Goal: Task Accomplishment & Management: Use online tool/utility

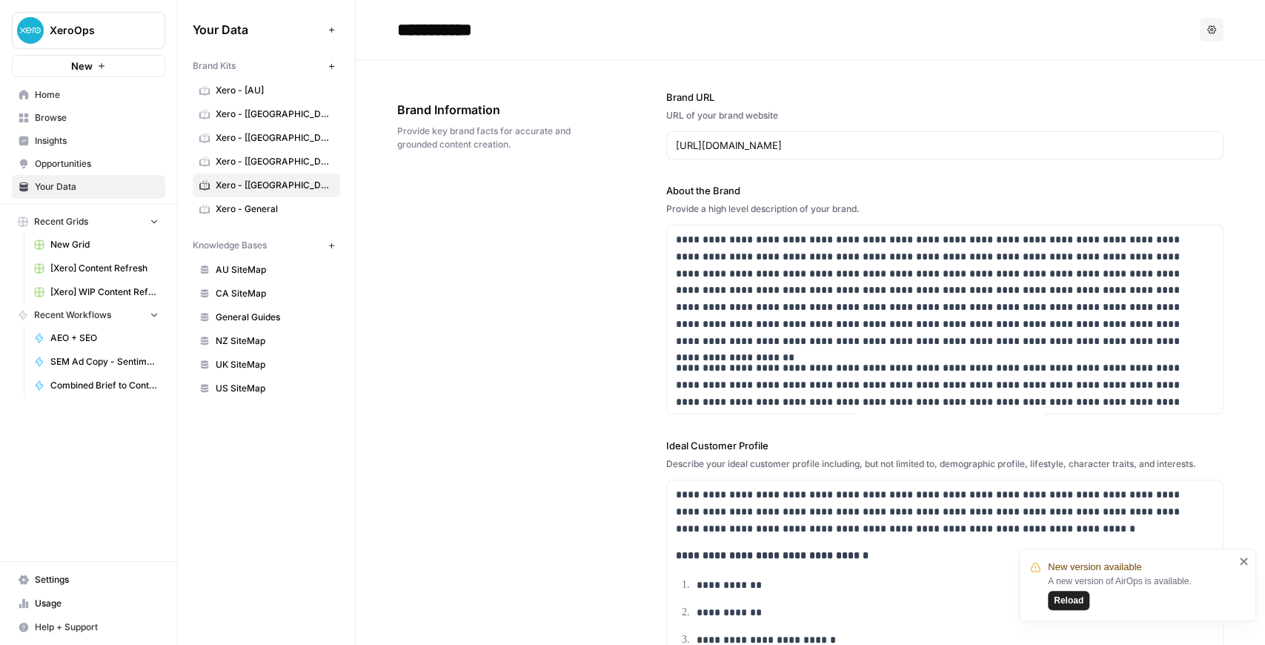
scroll to position [507, 0]
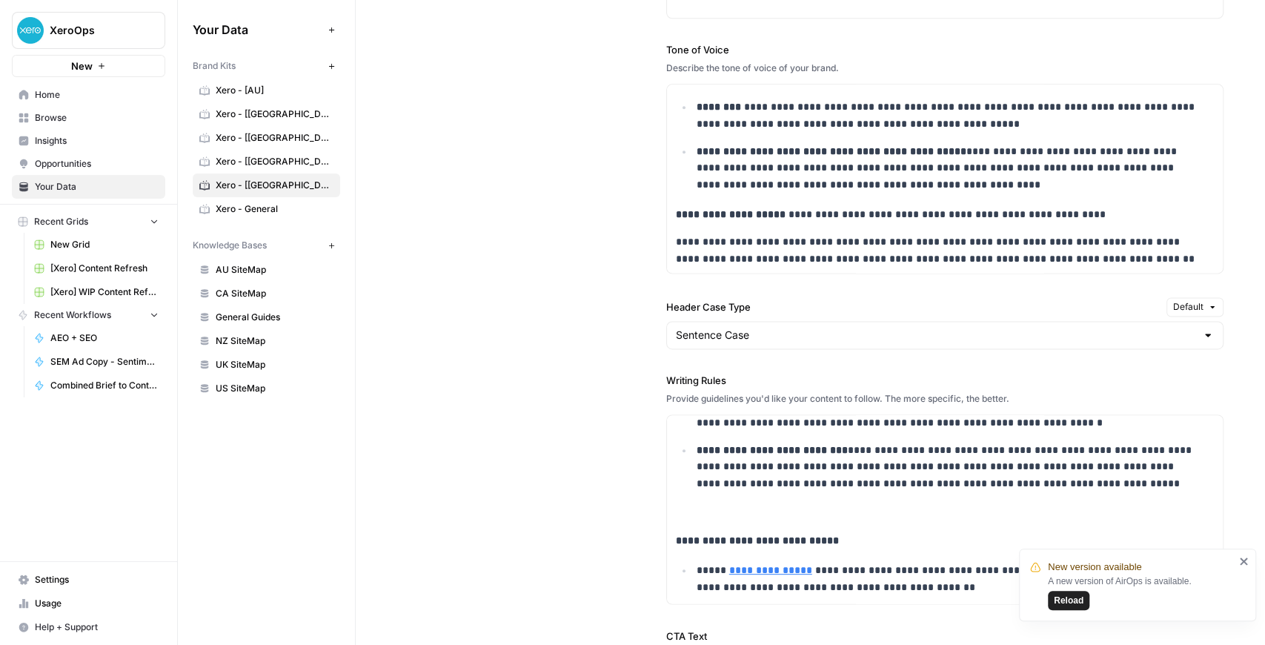
click at [1070, 604] on span "Reload" at bounding box center [1069, 600] width 30 height 13
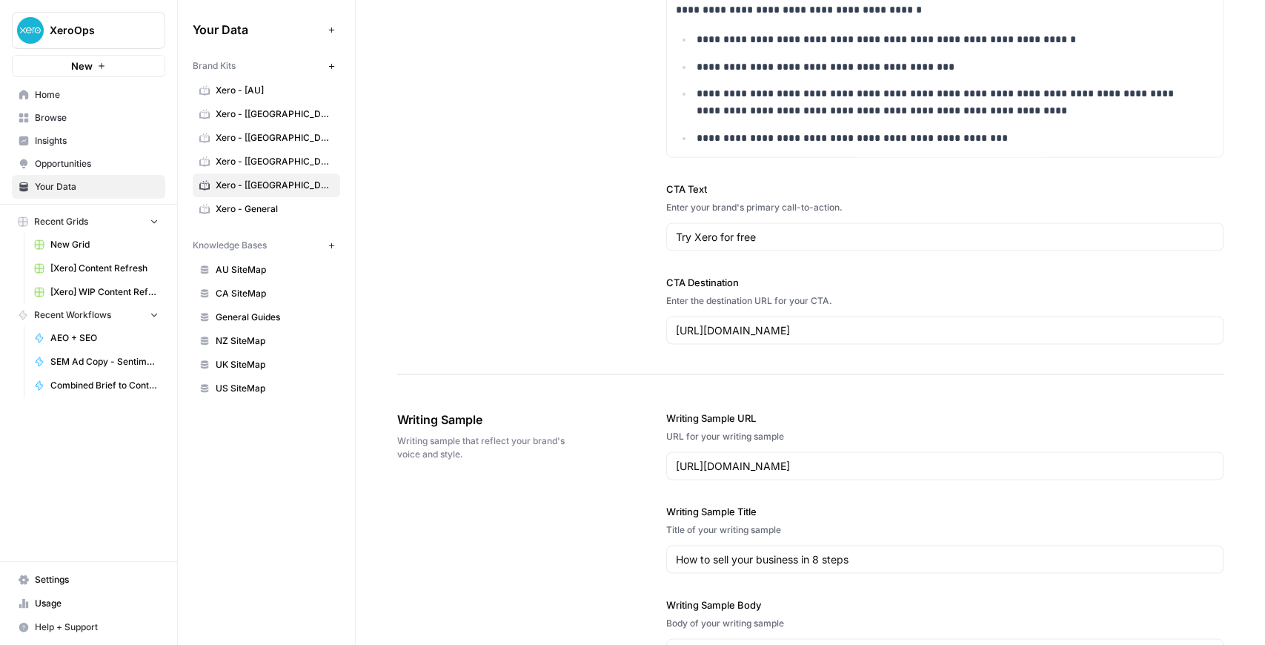
scroll to position [1720, 0]
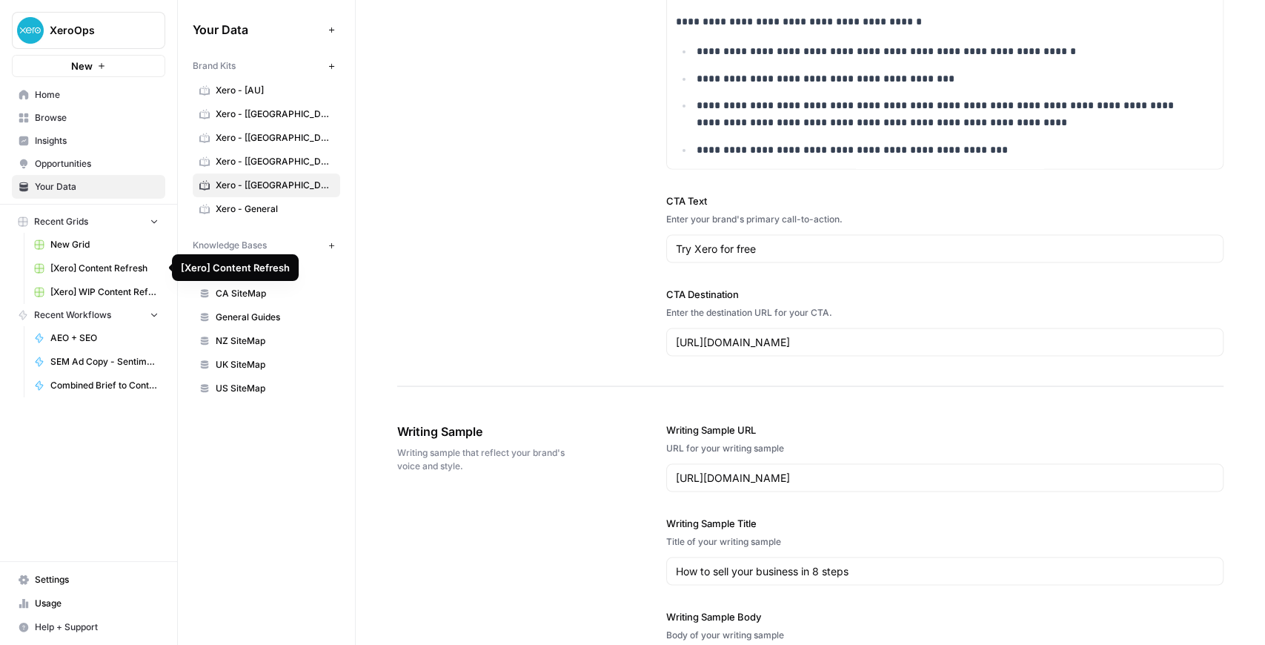
click at [119, 288] on span "[Xero] WIP Content Refresh" at bounding box center [104, 291] width 108 height 13
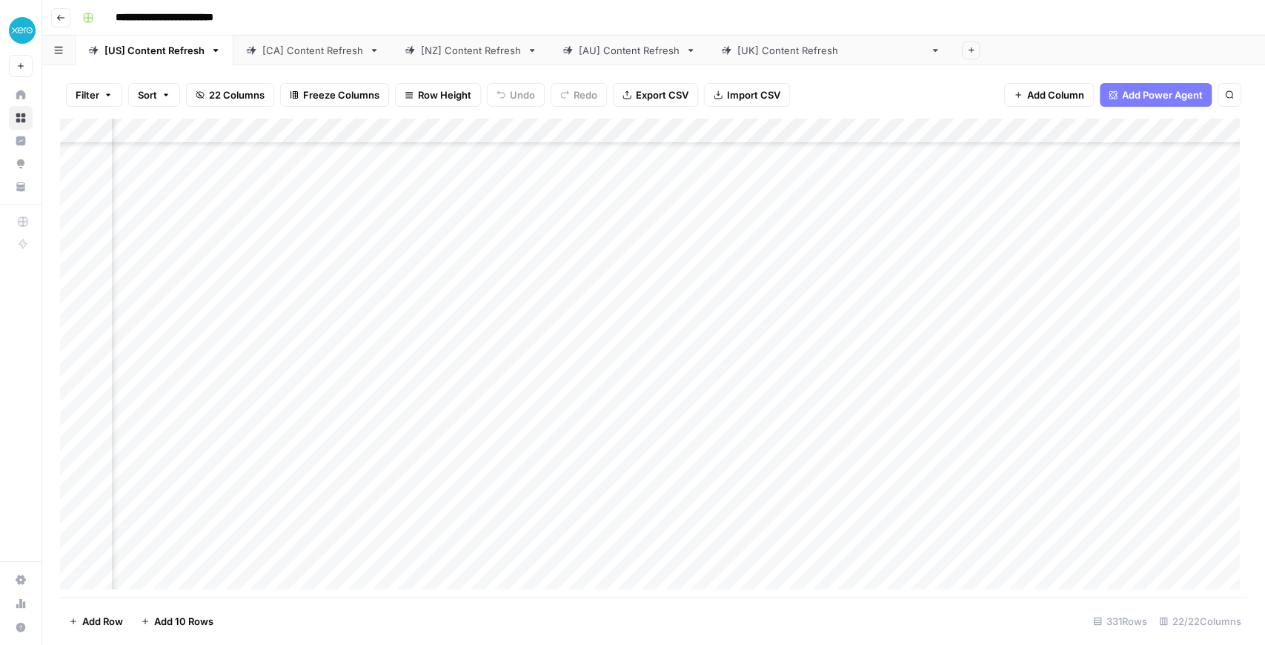
scroll to position [247, 93]
click at [378, 366] on div "Add Column" at bounding box center [654, 358] width 1188 height 478
click at [772, 367] on div "Add Column" at bounding box center [654, 358] width 1188 height 478
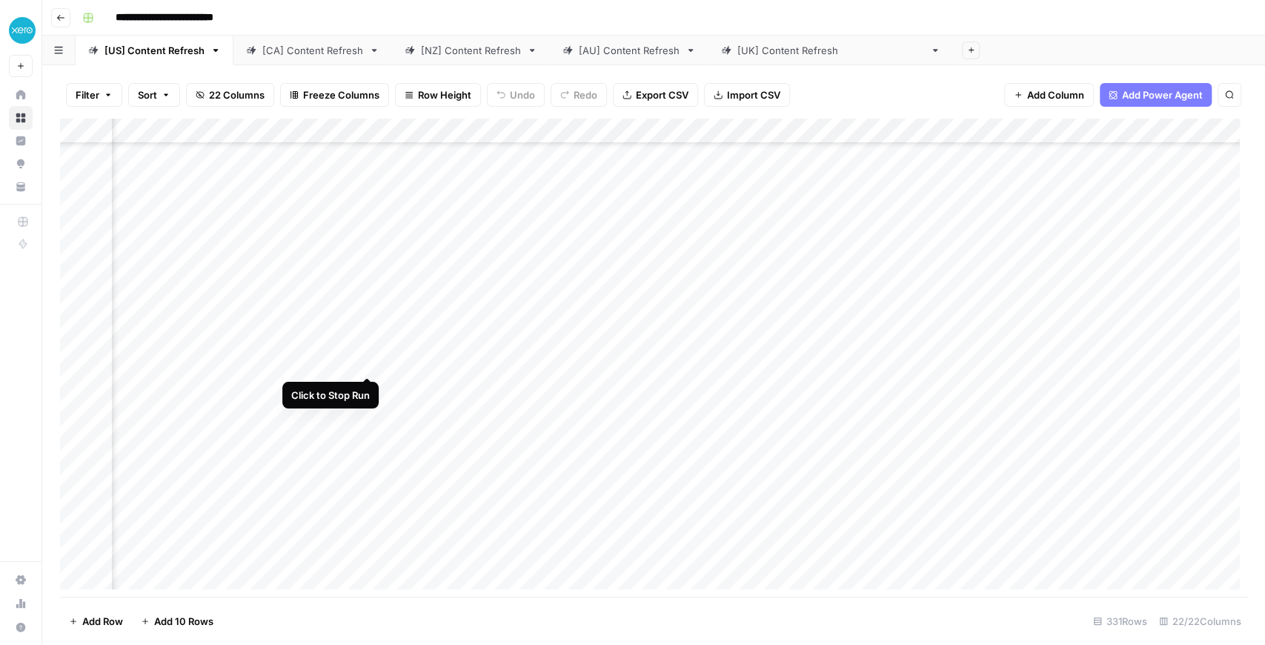
click at [366, 360] on div "Add Column" at bounding box center [654, 358] width 1188 height 478
click at [354, 360] on div "Add Column" at bounding box center [654, 358] width 1188 height 478
click at [1133, 313] on div "Add Column" at bounding box center [654, 358] width 1188 height 478
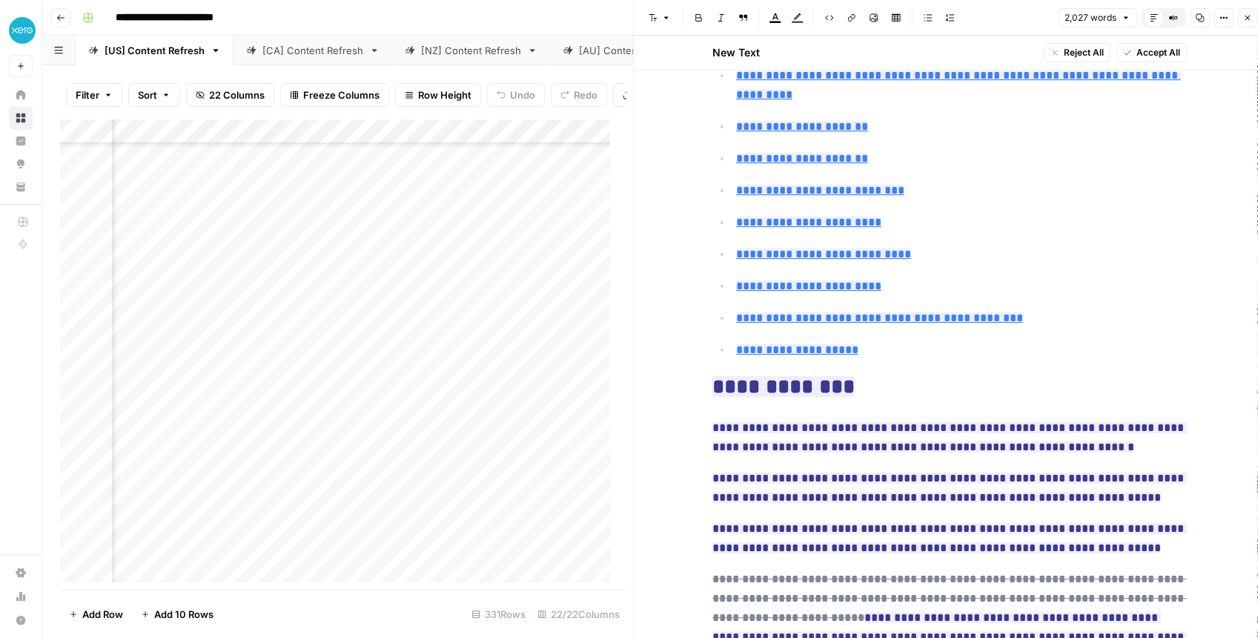
scroll to position [297, 0]
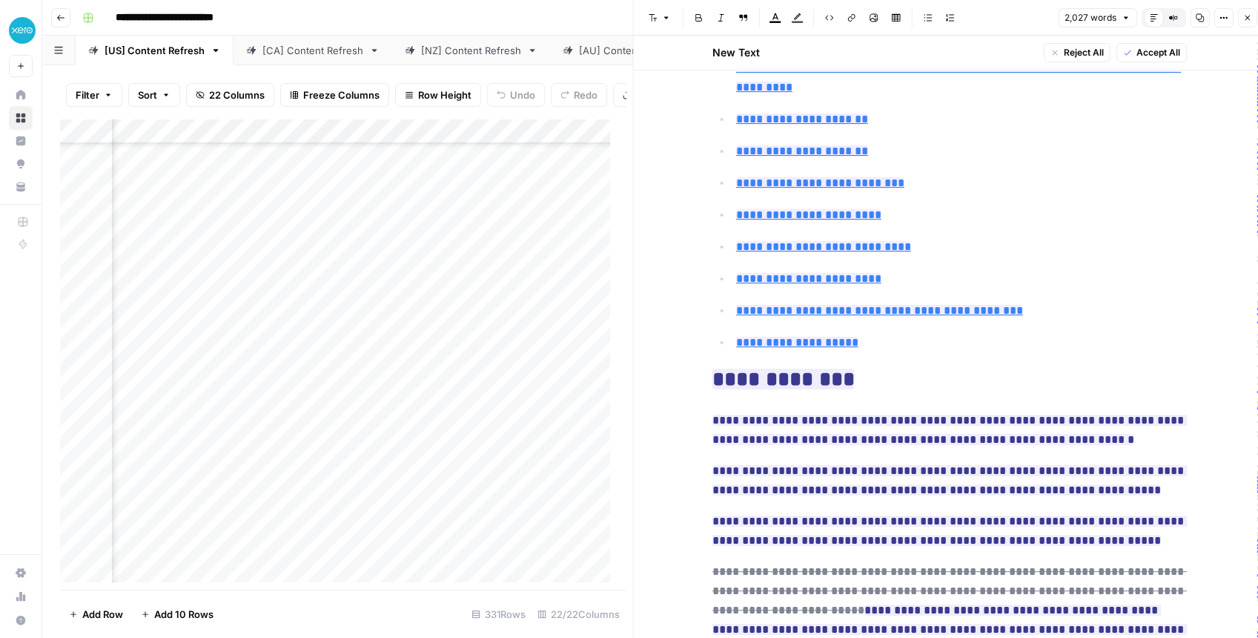
click at [1240, 24] on button "Close" at bounding box center [1246, 17] width 19 height 19
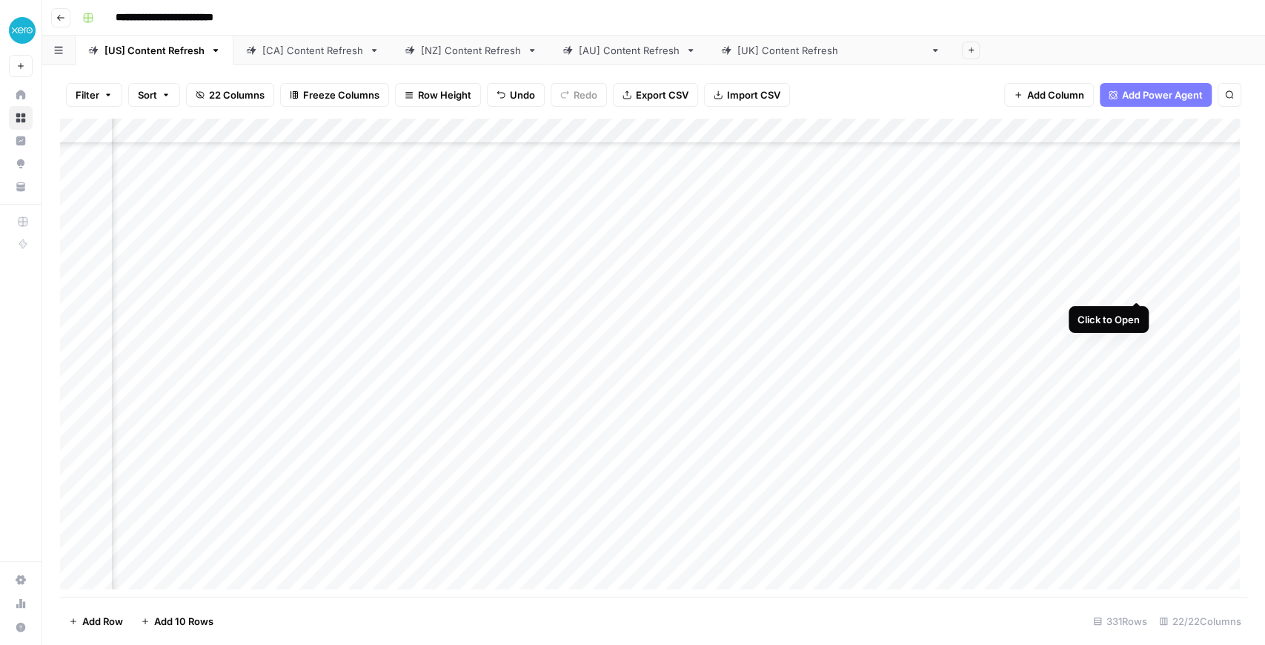
click at [1134, 288] on div "Add Column" at bounding box center [654, 358] width 1188 height 478
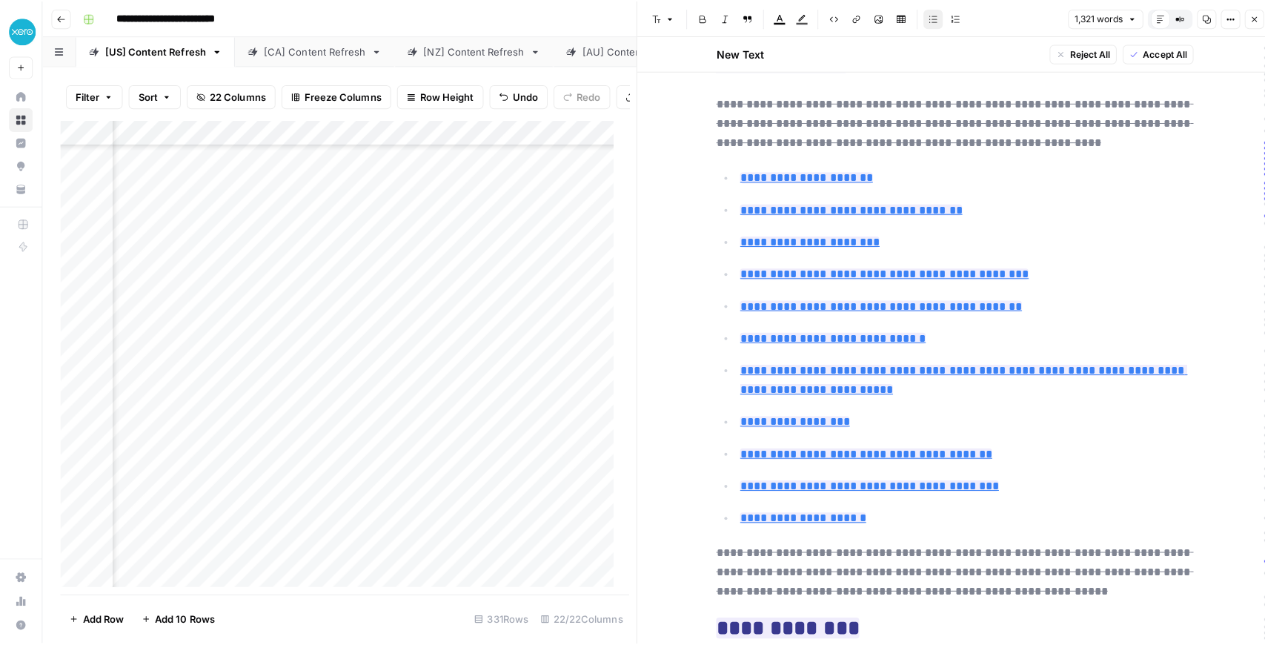
scroll to position [543, 0]
click at [1243, 21] on icon "button" at bounding box center [1246, 17] width 9 height 9
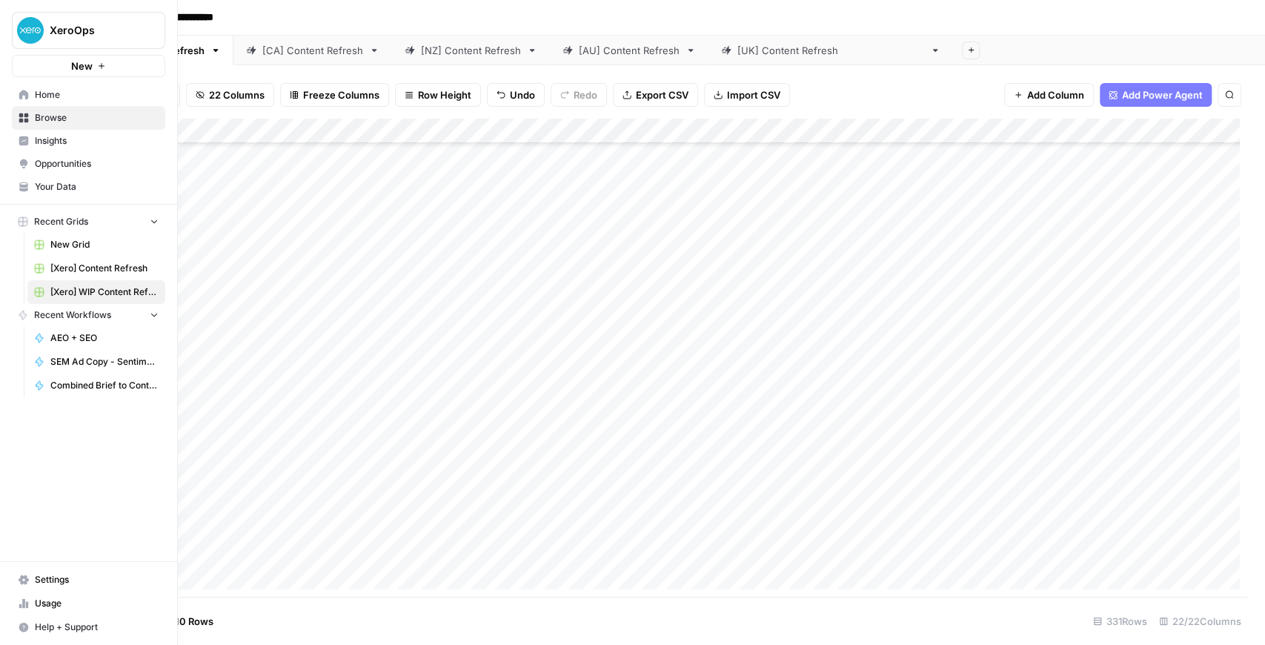
click at [79, 177] on link "Your Data" at bounding box center [88, 187] width 153 height 24
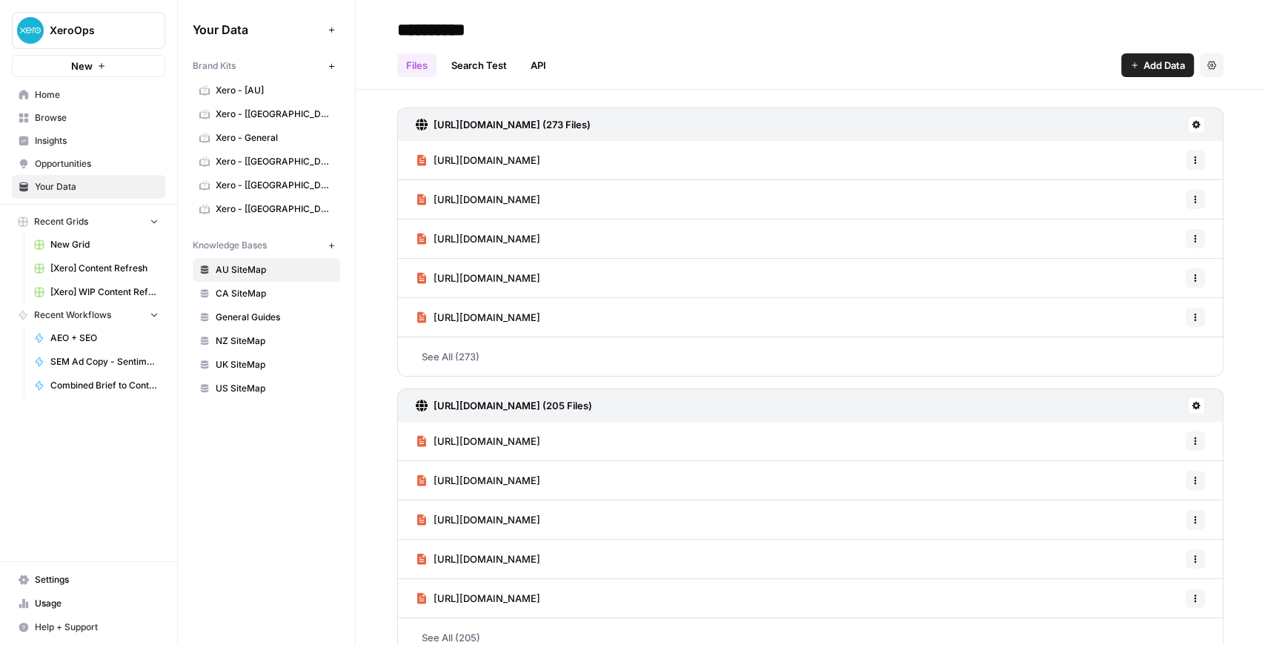
click at [254, 202] on span "Xero - [[GEOGRAPHIC_DATA]]" at bounding box center [275, 208] width 118 height 13
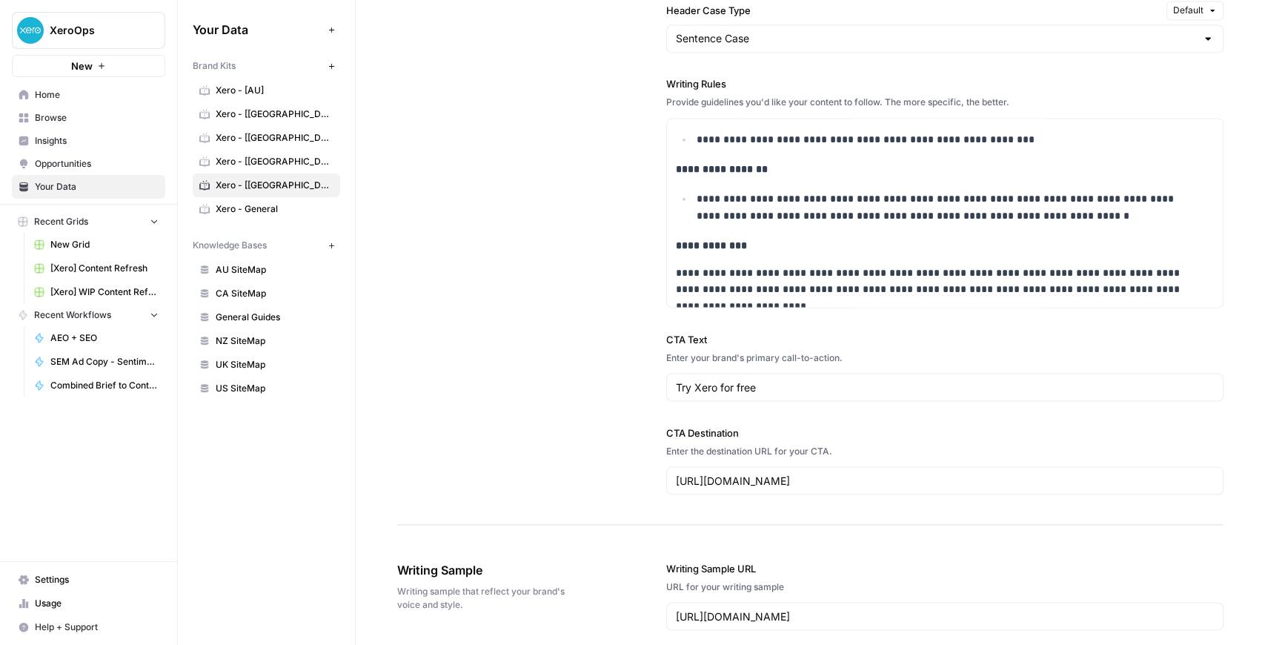
scroll to position [2896, 0]
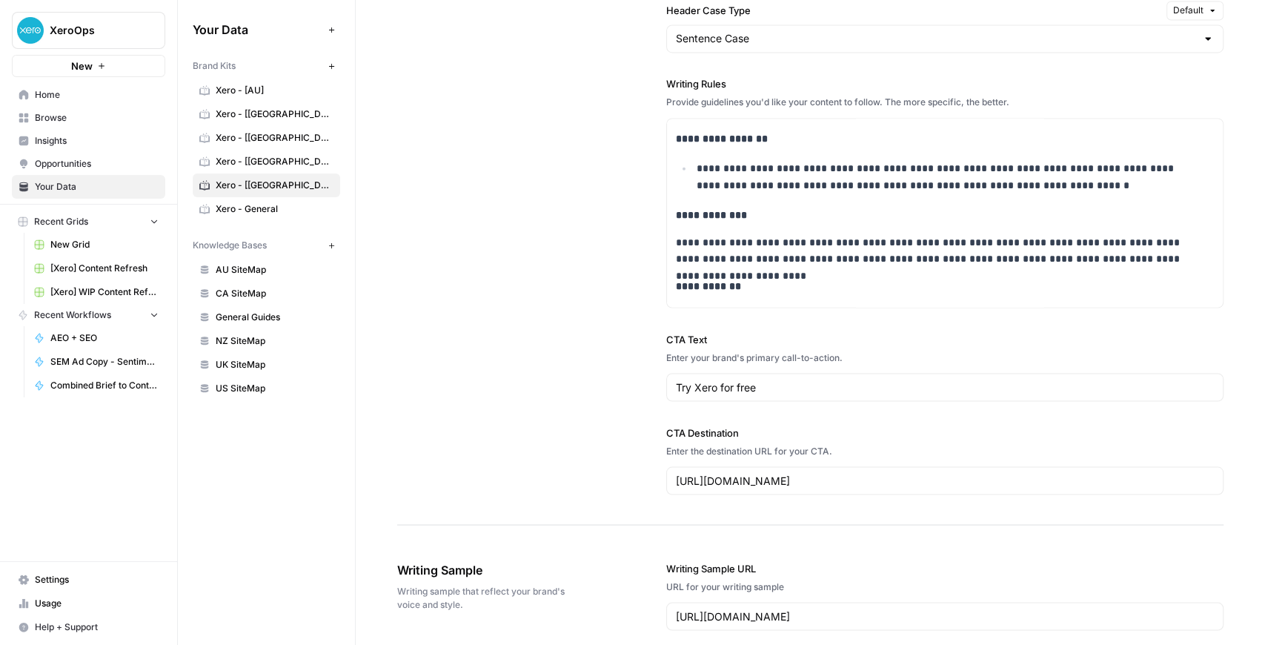
click at [306, 159] on span "Xero - [[GEOGRAPHIC_DATA]]" at bounding box center [275, 161] width 118 height 13
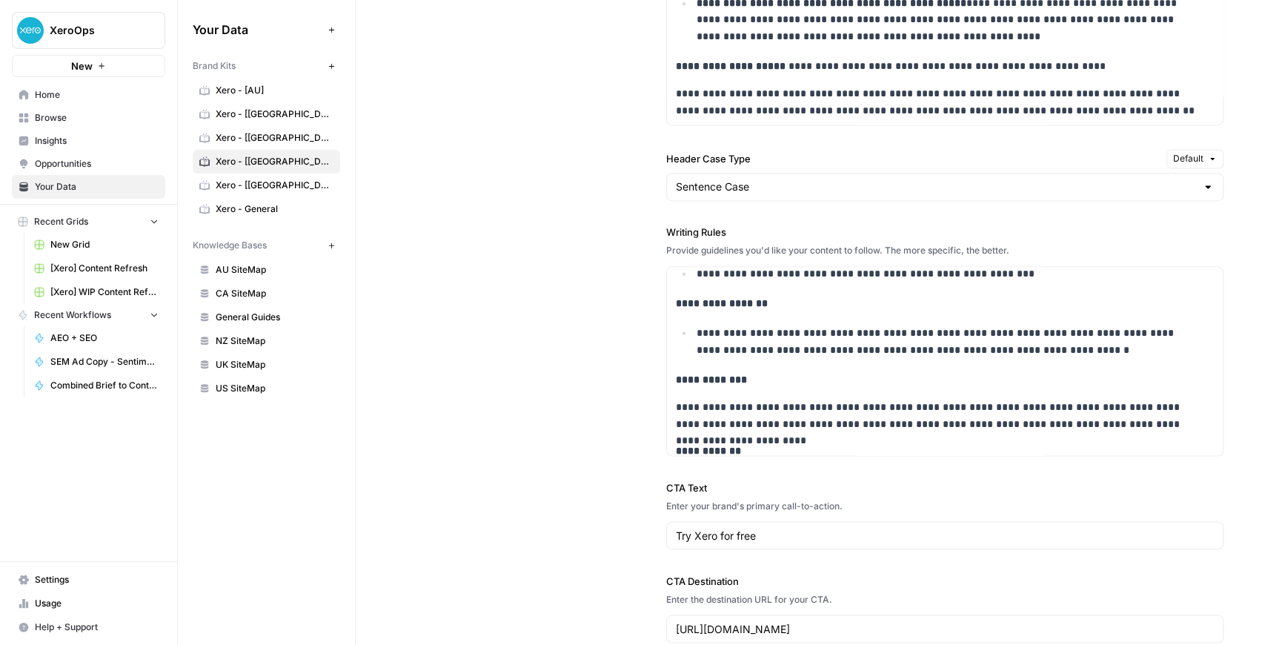
scroll to position [2577, 0]
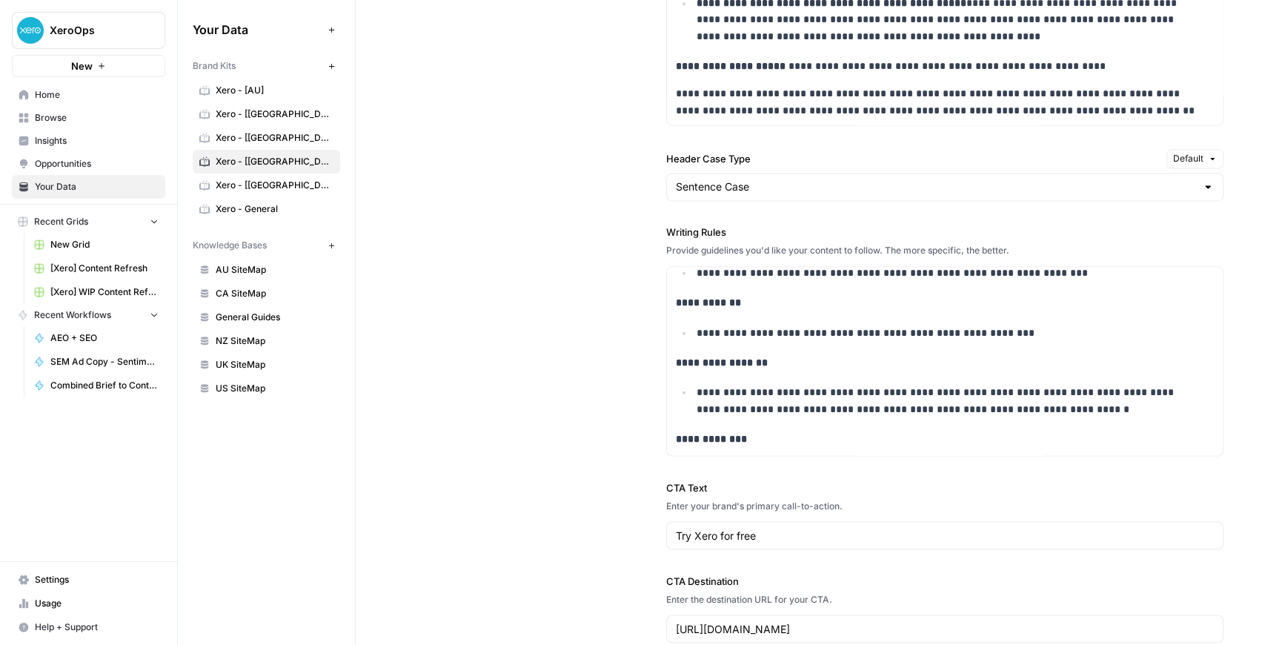
click at [265, 175] on link "Xero - [[GEOGRAPHIC_DATA]]" at bounding box center [267, 185] width 148 height 24
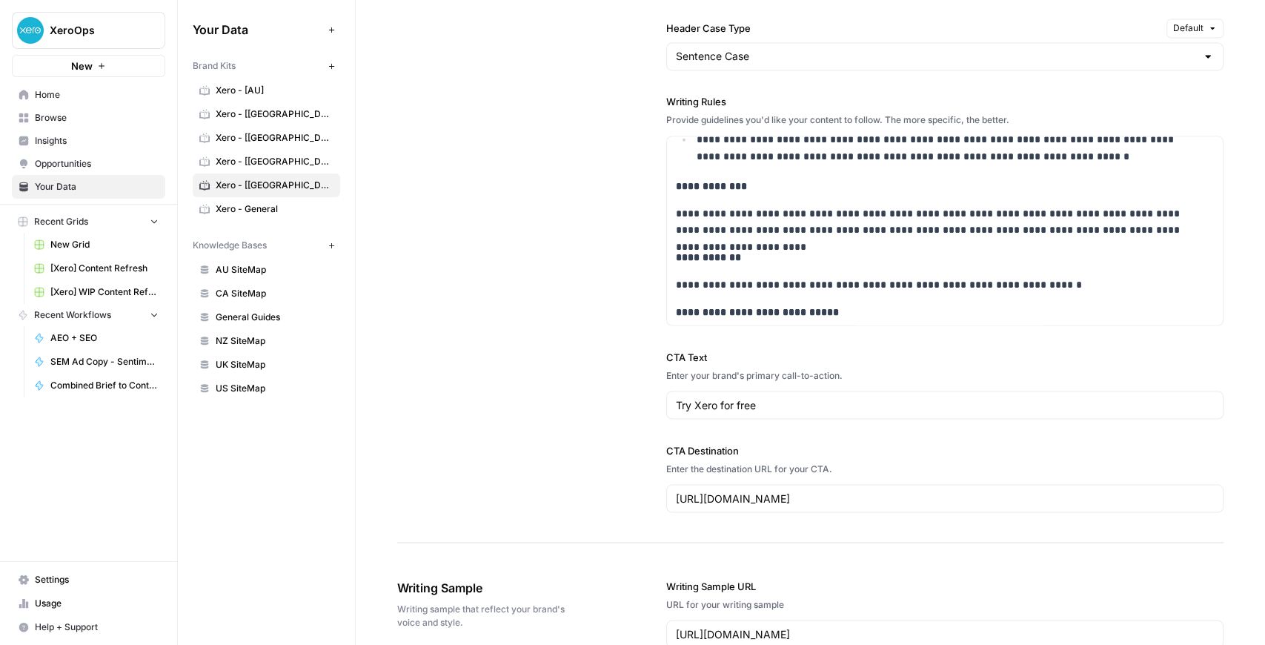
scroll to position [2946, 0]
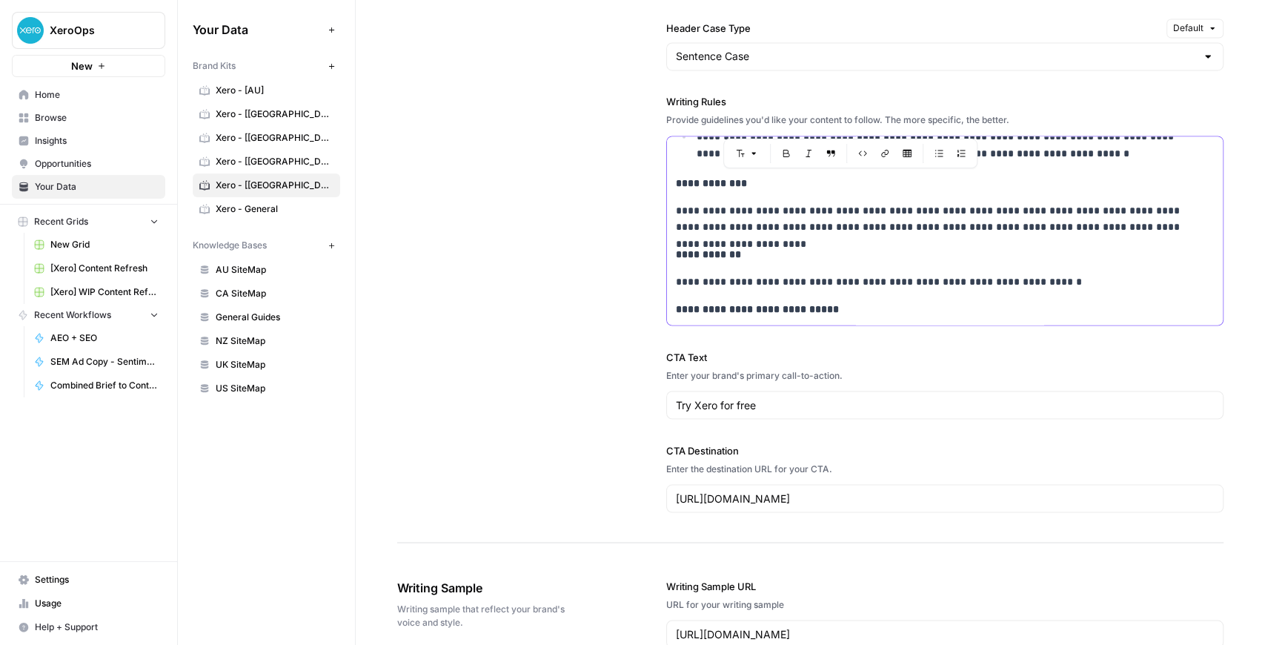
drag, startPoint x: 1044, startPoint y: 278, endPoint x: 661, endPoint y: 181, distance: 394.7
click at [661, 181] on div "**********" at bounding box center [810, 51] width 827 height 984
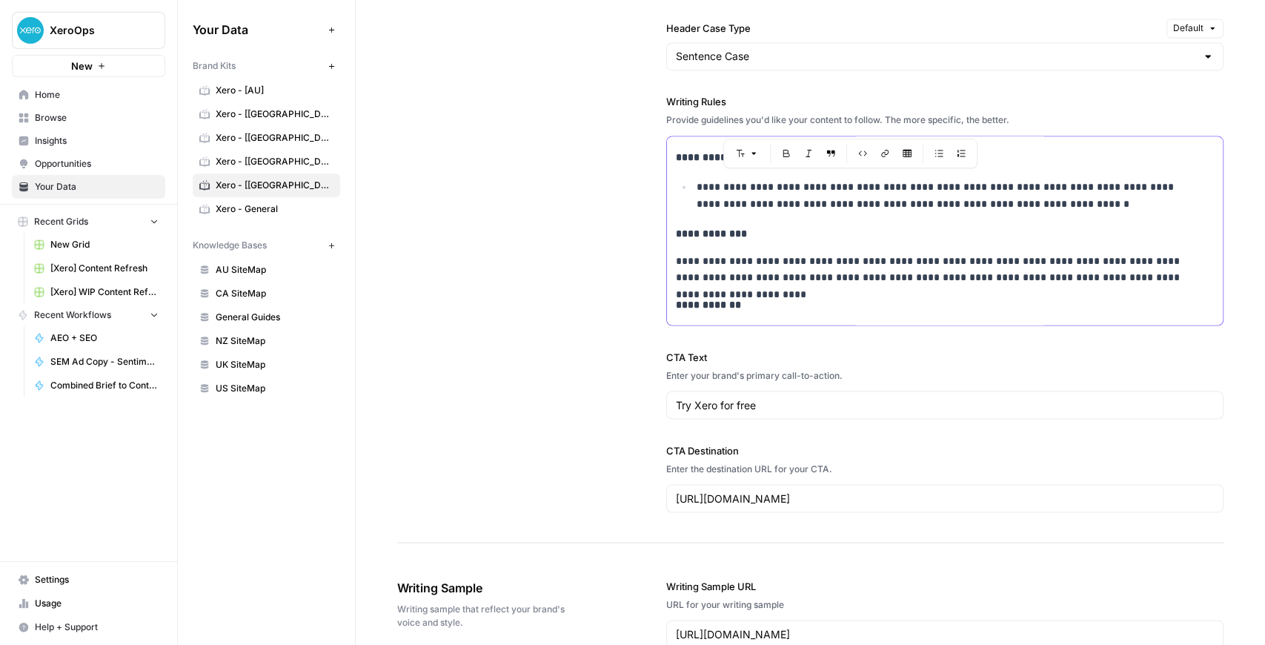
scroll to position [2896, 0]
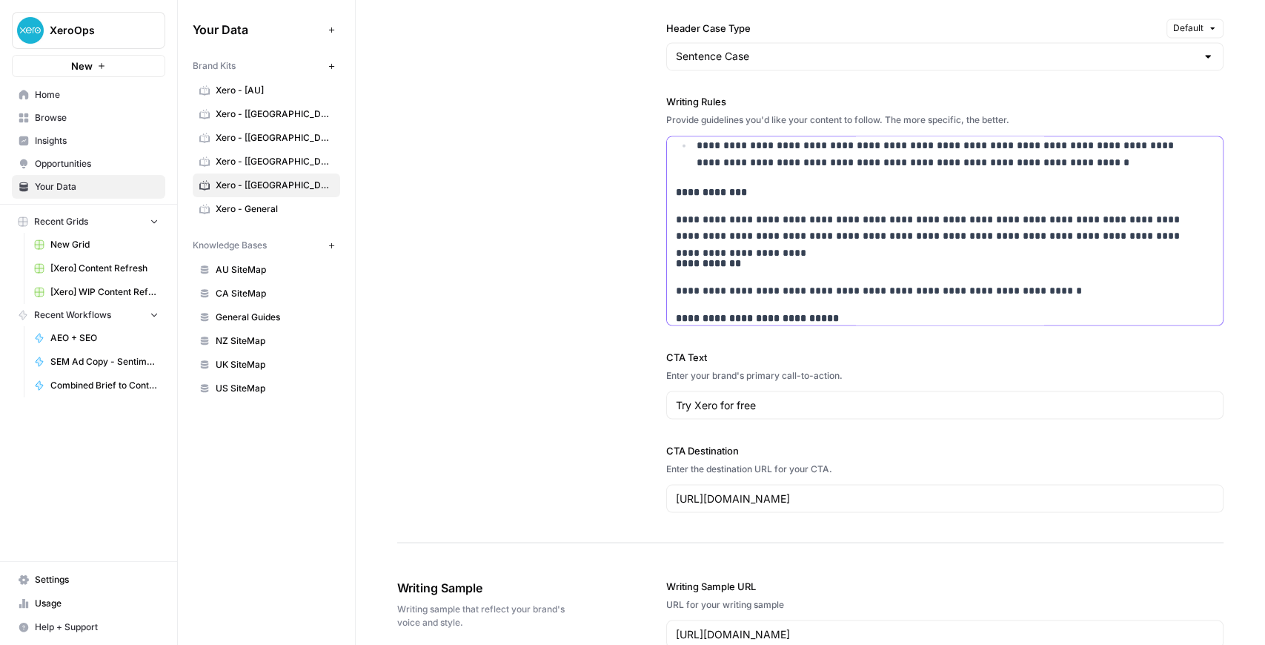
scroll to position [2946, 0]
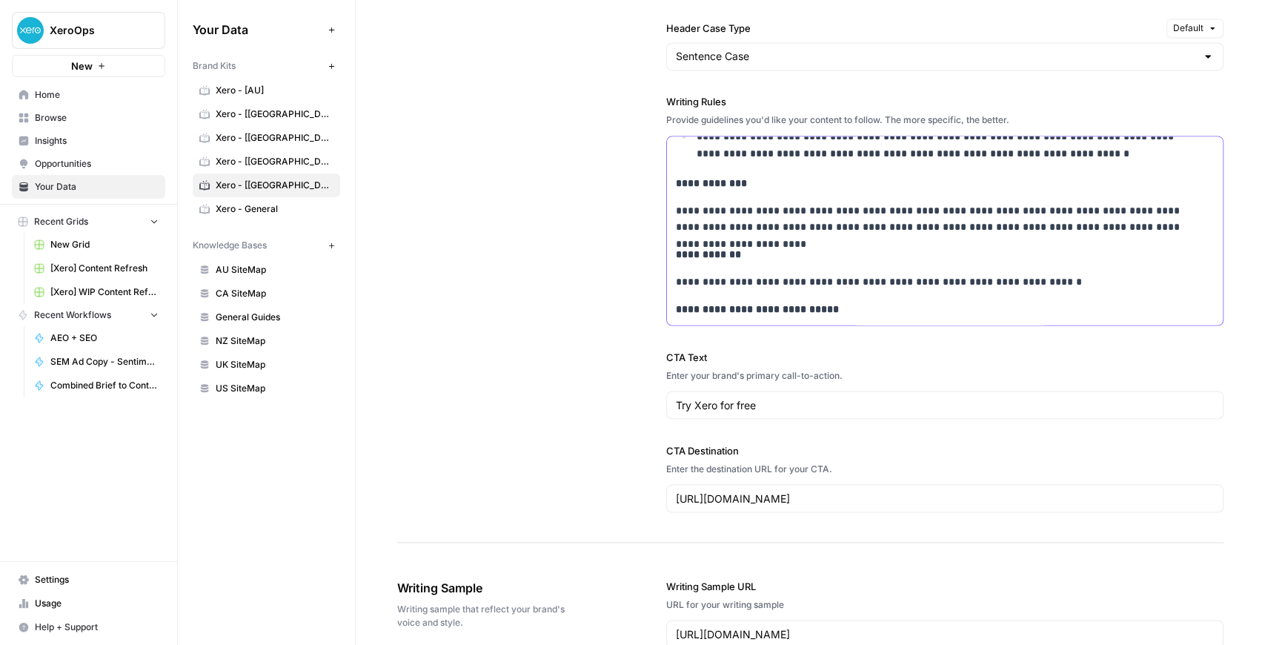
drag, startPoint x: 672, startPoint y: 153, endPoint x: 1033, endPoint y: 277, distance: 381.7
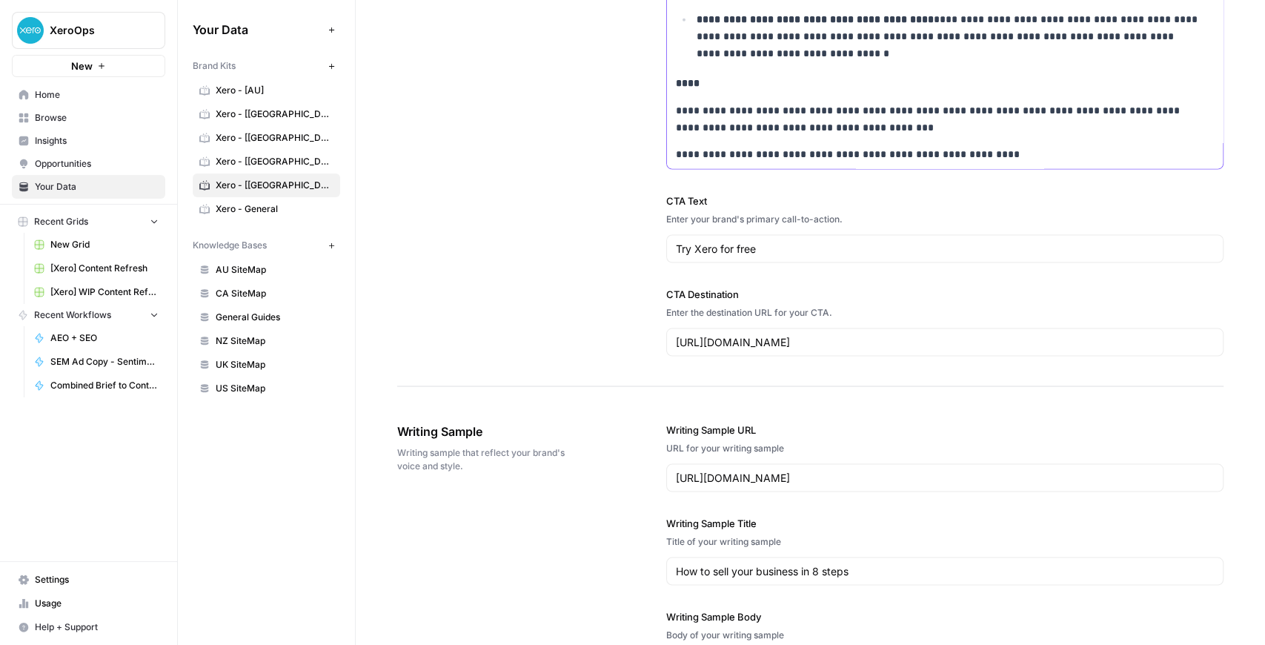
scroll to position [1739, 0]
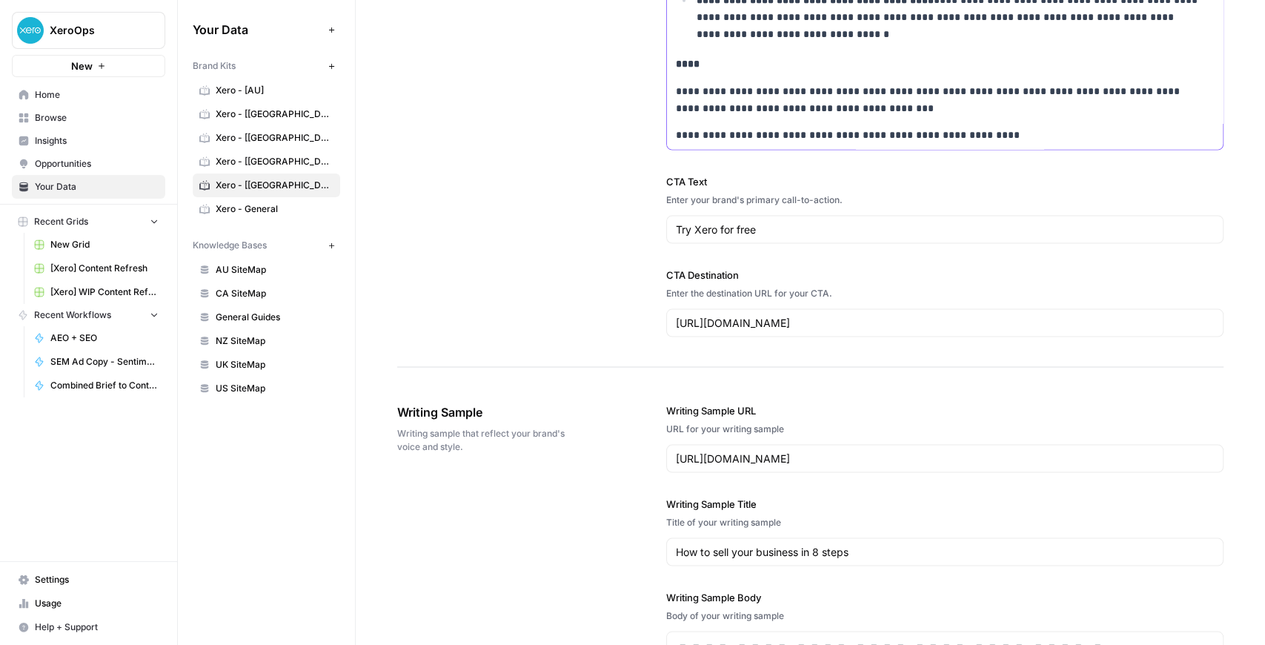
drag, startPoint x: 688, startPoint y: 64, endPoint x: 985, endPoint y: 136, distance: 305.8
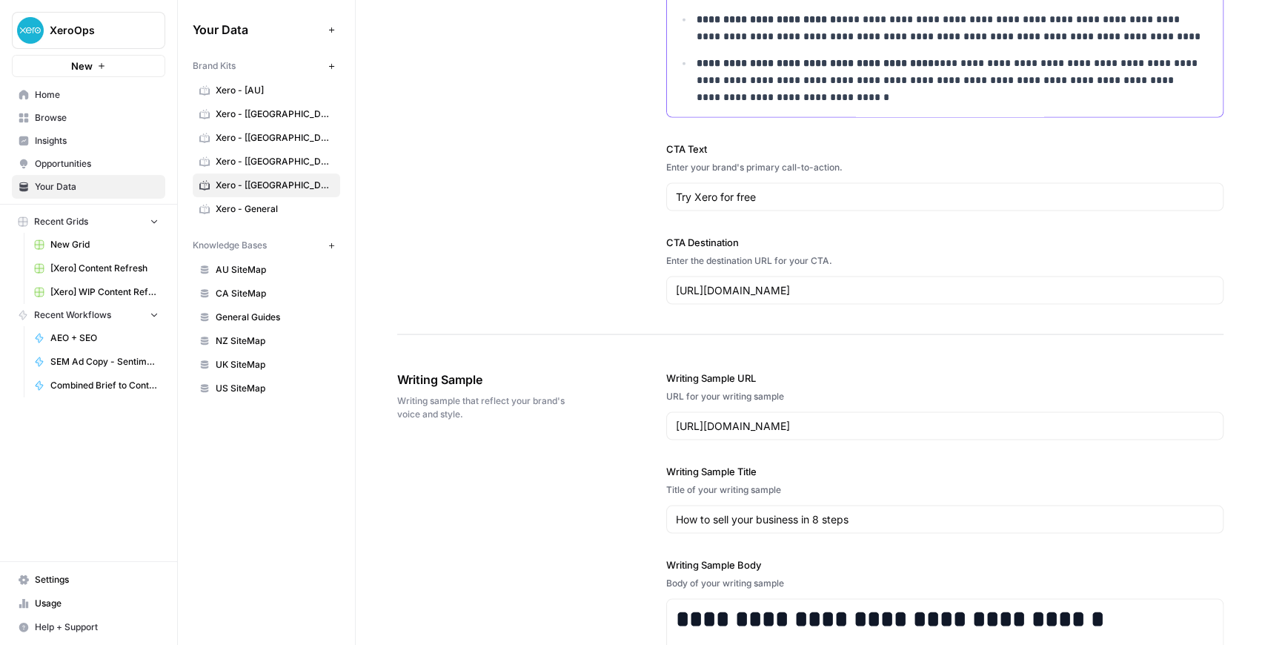
scroll to position [1736, 0]
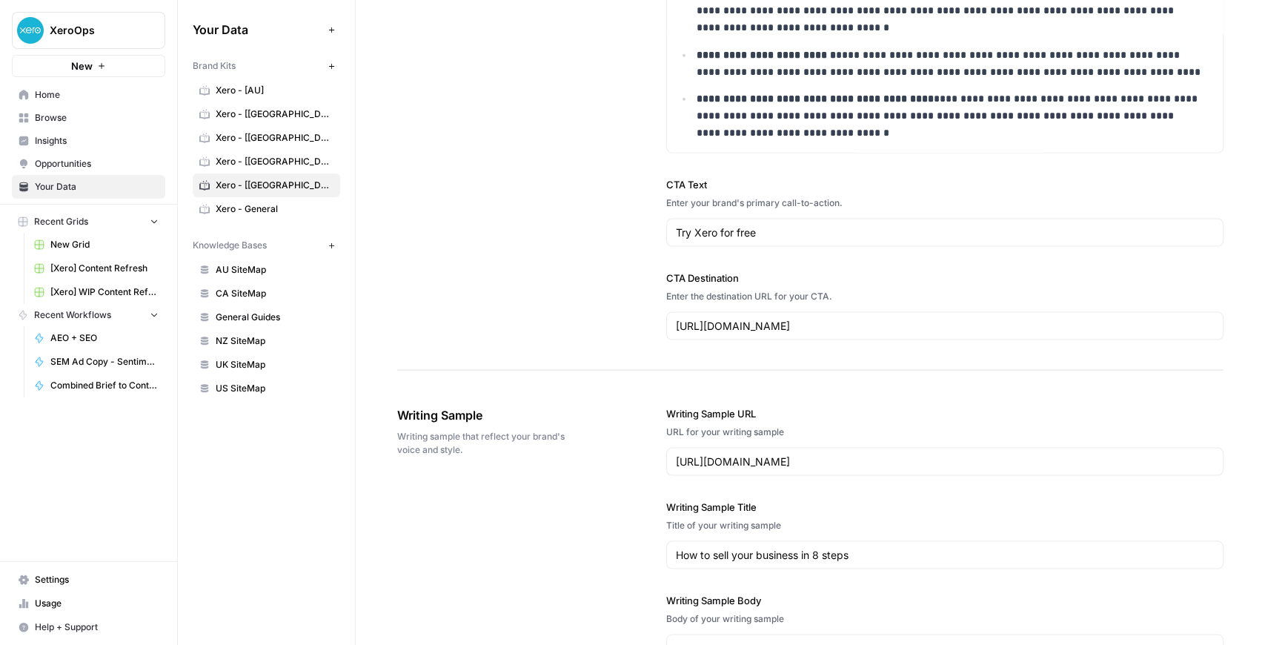
click at [99, 289] on span "[Xero] WIP Content Refresh" at bounding box center [104, 291] width 108 height 13
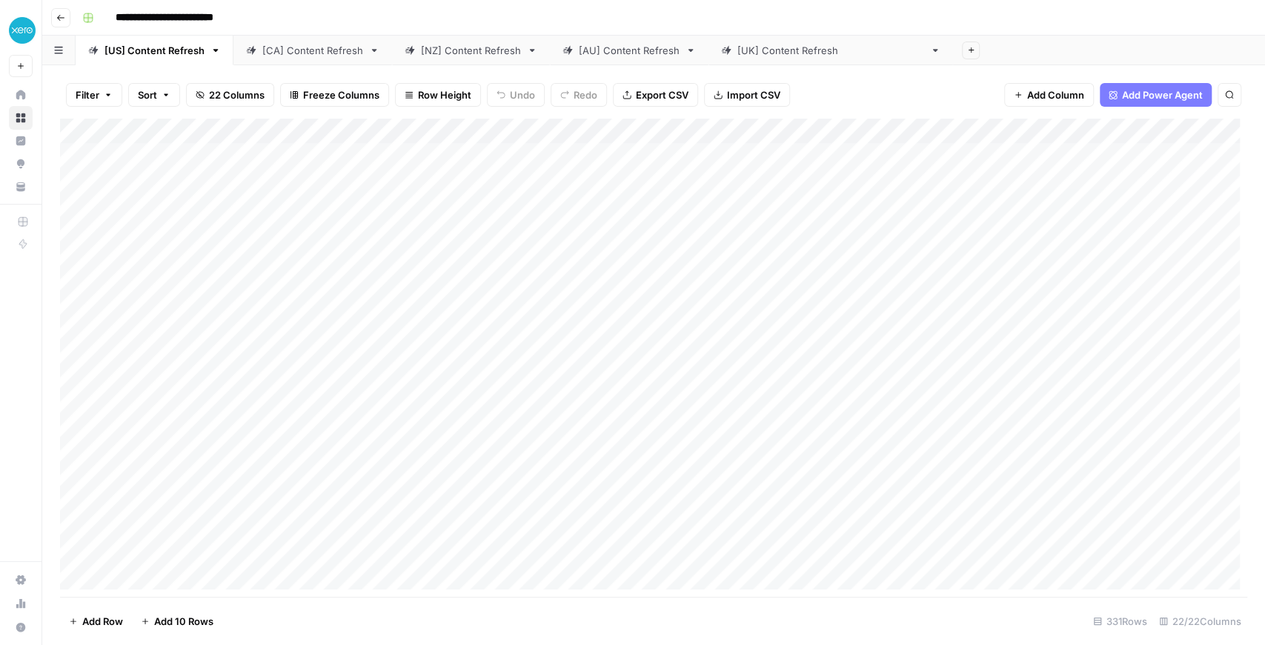
click at [580, 597] on footer "Add Row Add 10 Rows 331 Rows 22/22 Columns" at bounding box center [654, 621] width 1188 height 48
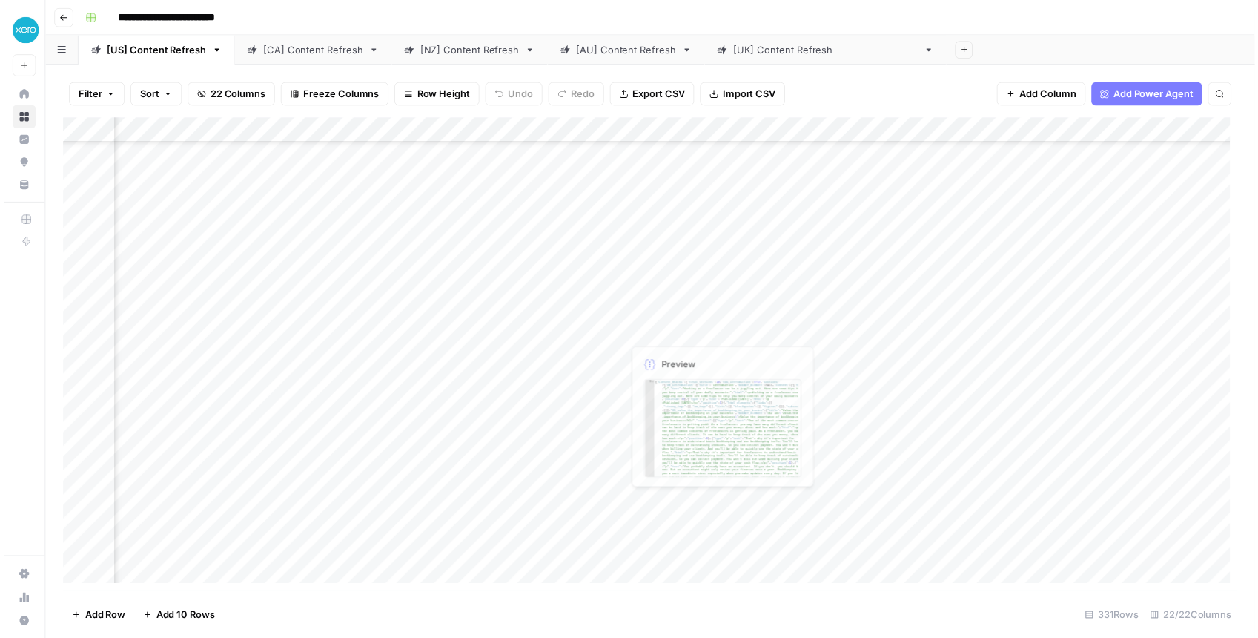
scroll to position [297, 1331]
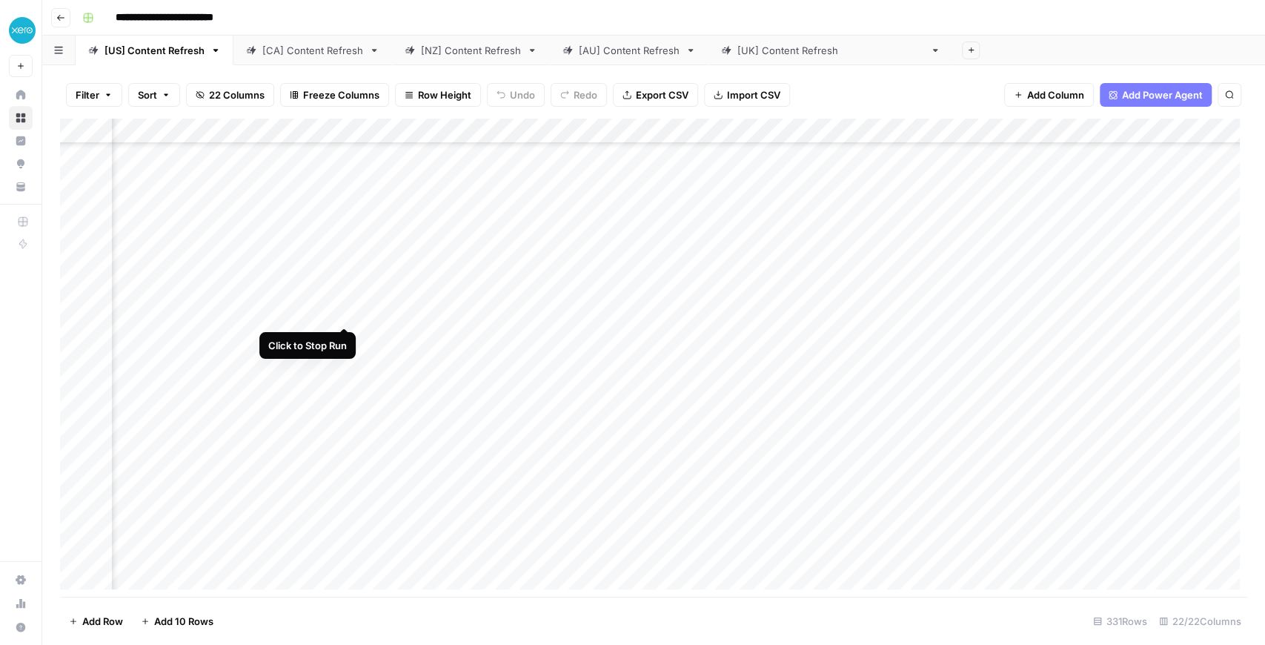
click at [342, 311] on div "Add Column" at bounding box center [654, 358] width 1188 height 478
click at [342, 312] on div "Add Column" at bounding box center [654, 358] width 1188 height 478
click at [614, 311] on div "Add Column" at bounding box center [654, 358] width 1188 height 478
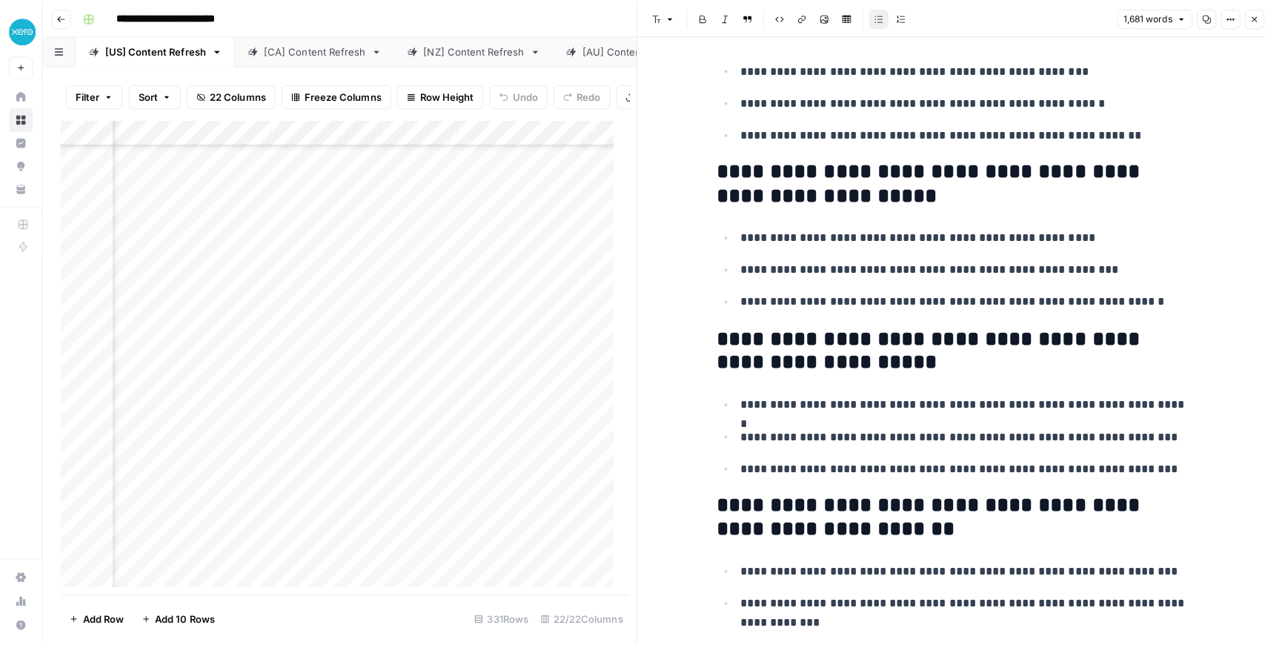
scroll to position [1383, 0]
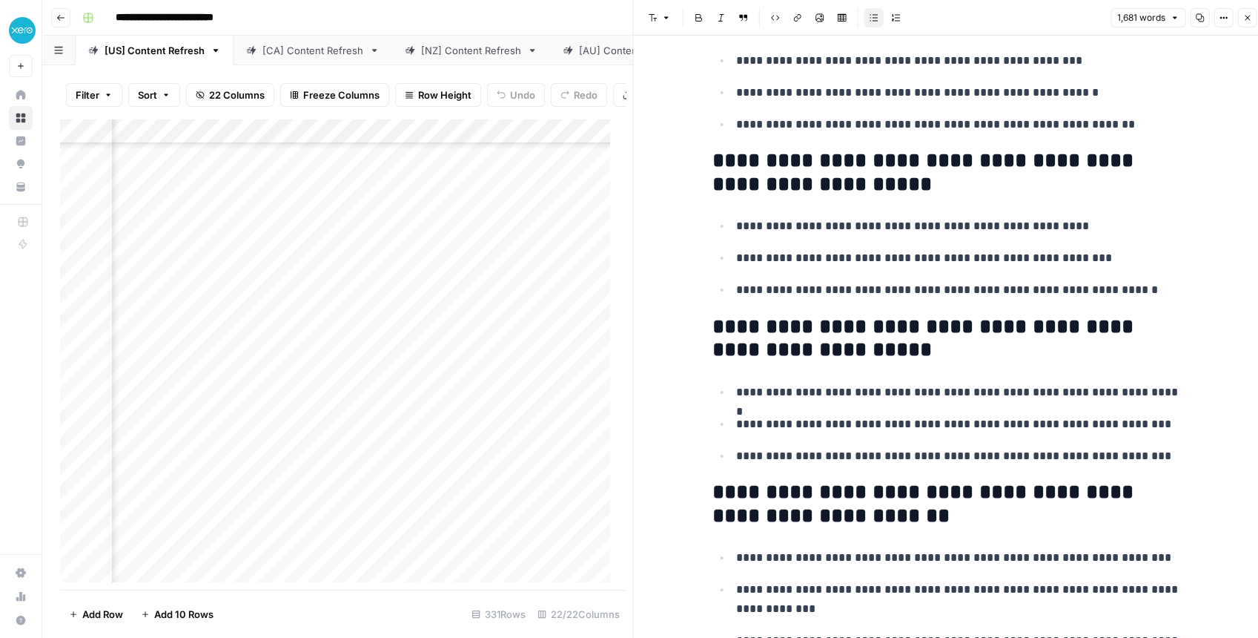
click at [1239, 18] on button "Close" at bounding box center [1246, 17] width 19 height 19
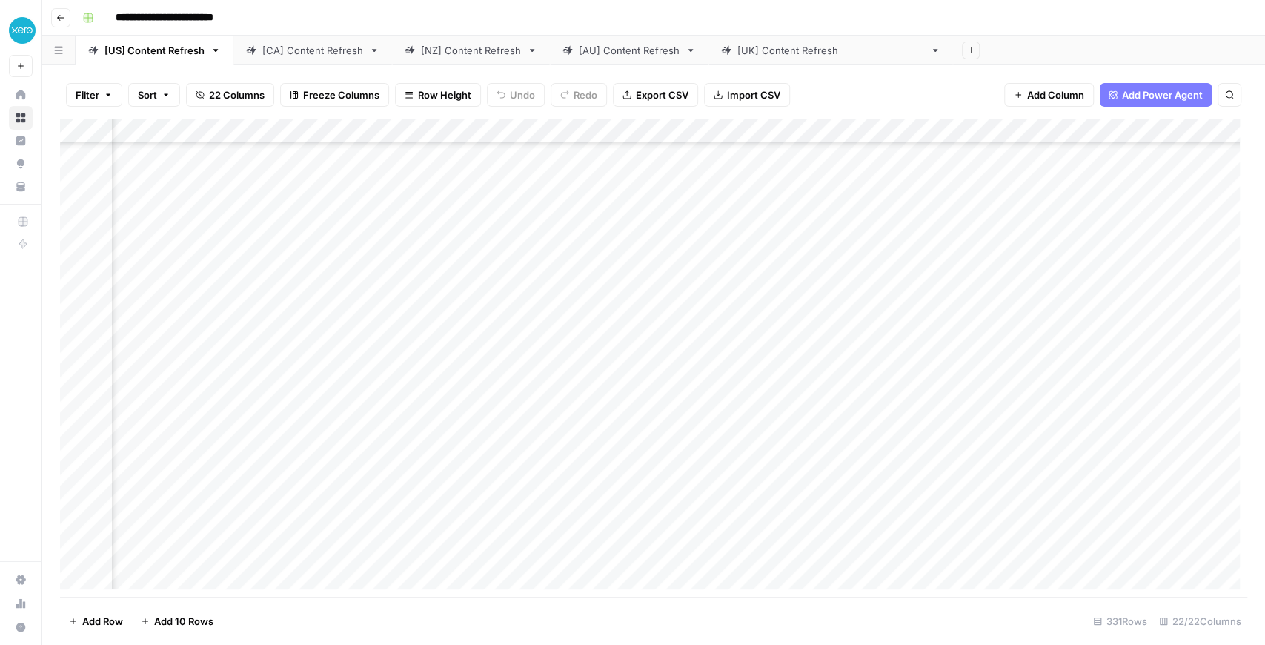
click at [878, 312] on div "Add Column" at bounding box center [654, 358] width 1188 height 478
